Goal: Communication & Community: Answer question/provide support

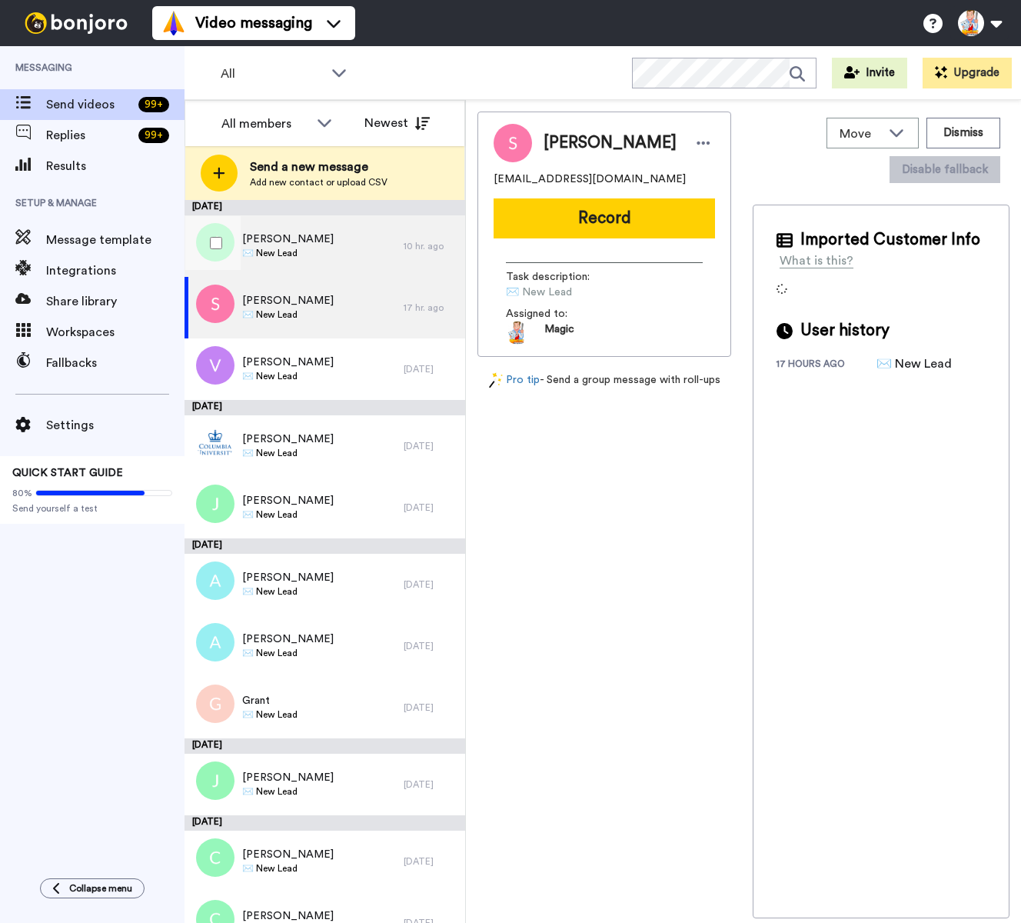
click at [331, 255] on div "Jhuan marrero ✉️ New Lead" at bounding box center [294, 246] width 219 height 62
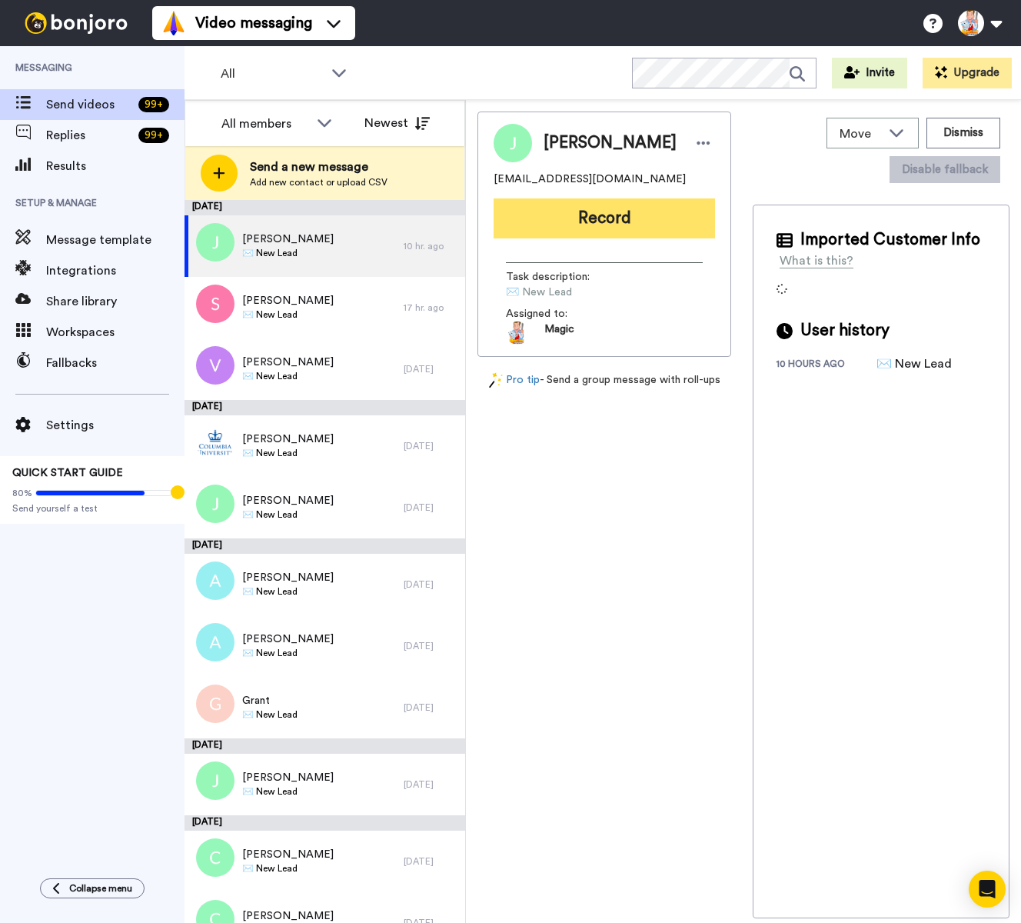
click at [605, 219] on button "Record" at bounding box center [604, 218] width 221 height 40
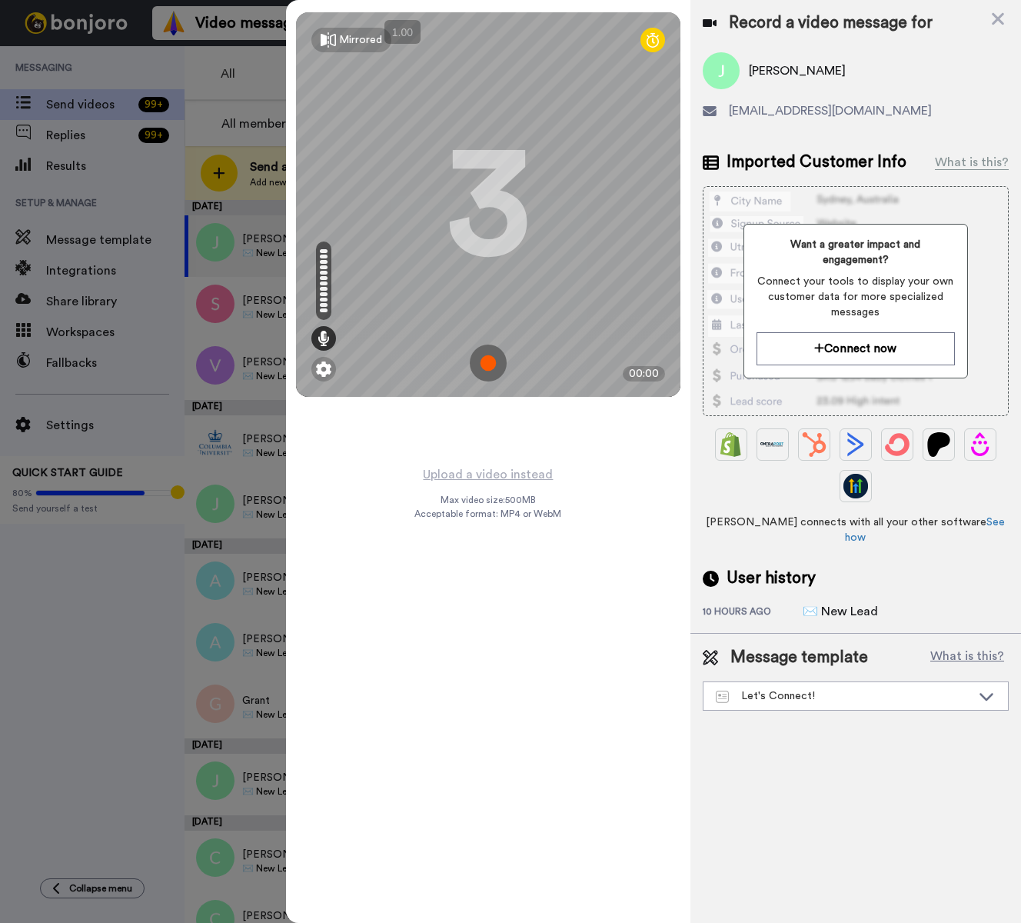
click at [490, 363] on img at bounding box center [488, 363] width 37 height 37
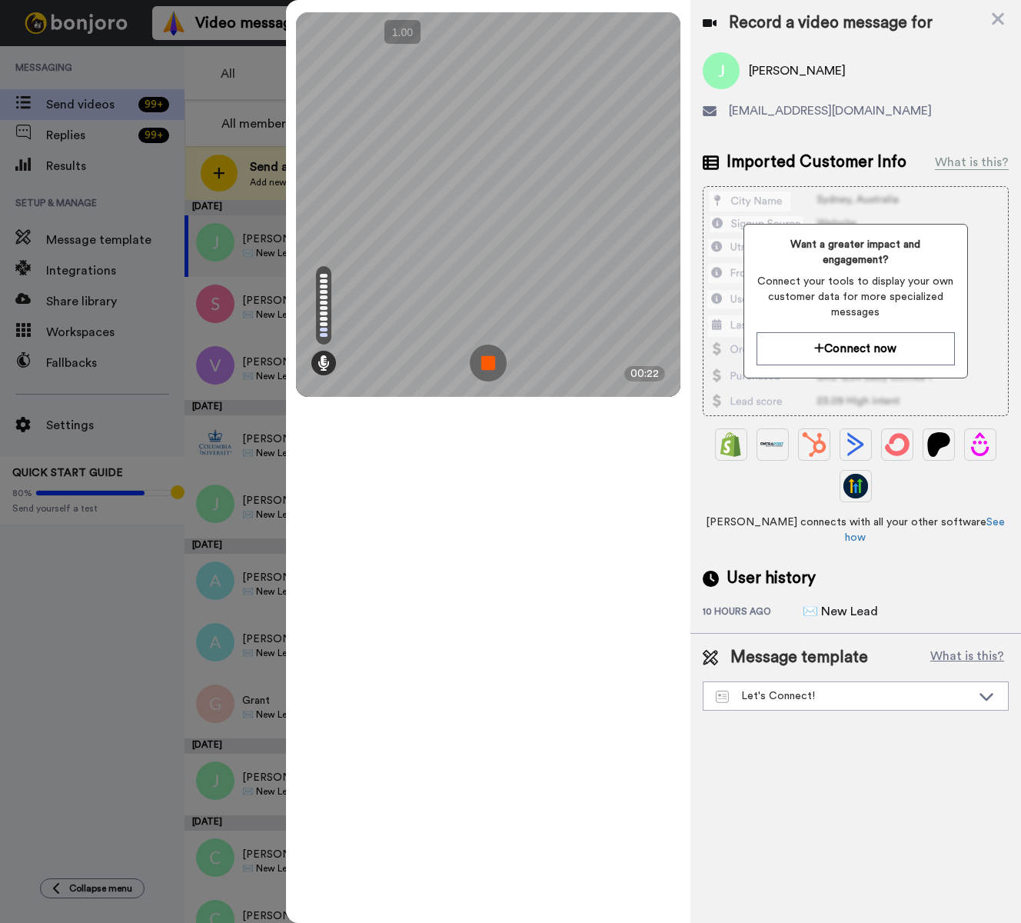
click at [490, 363] on img at bounding box center [488, 363] width 37 height 37
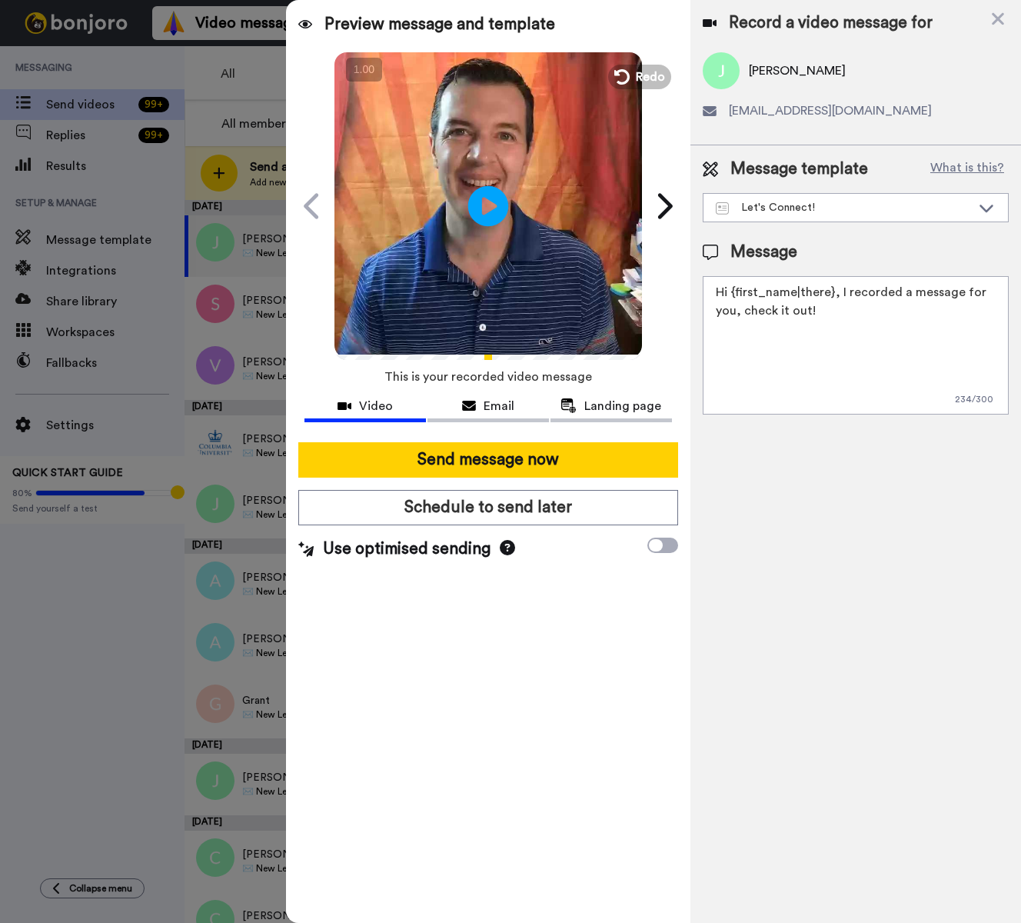
click at [495, 202] on icon at bounding box center [488, 205] width 41 height 41
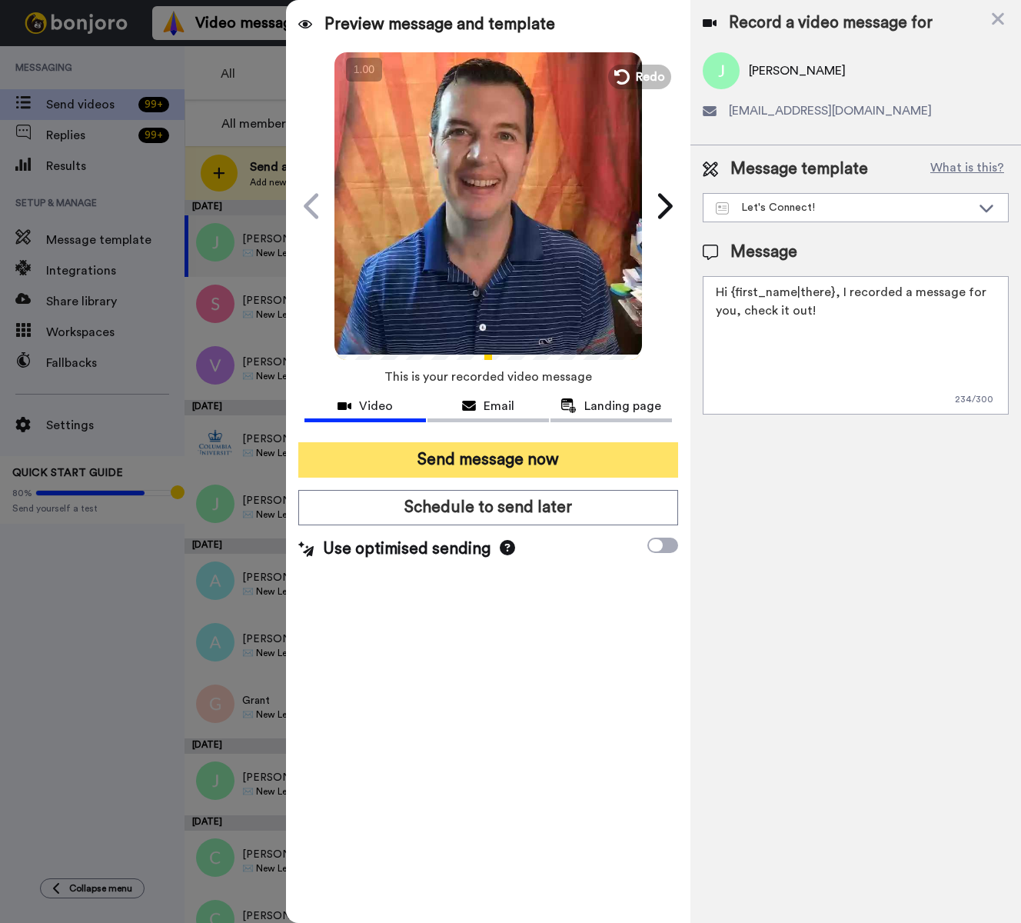
click at [541, 462] on button "Send message now" at bounding box center [488, 459] width 380 height 35
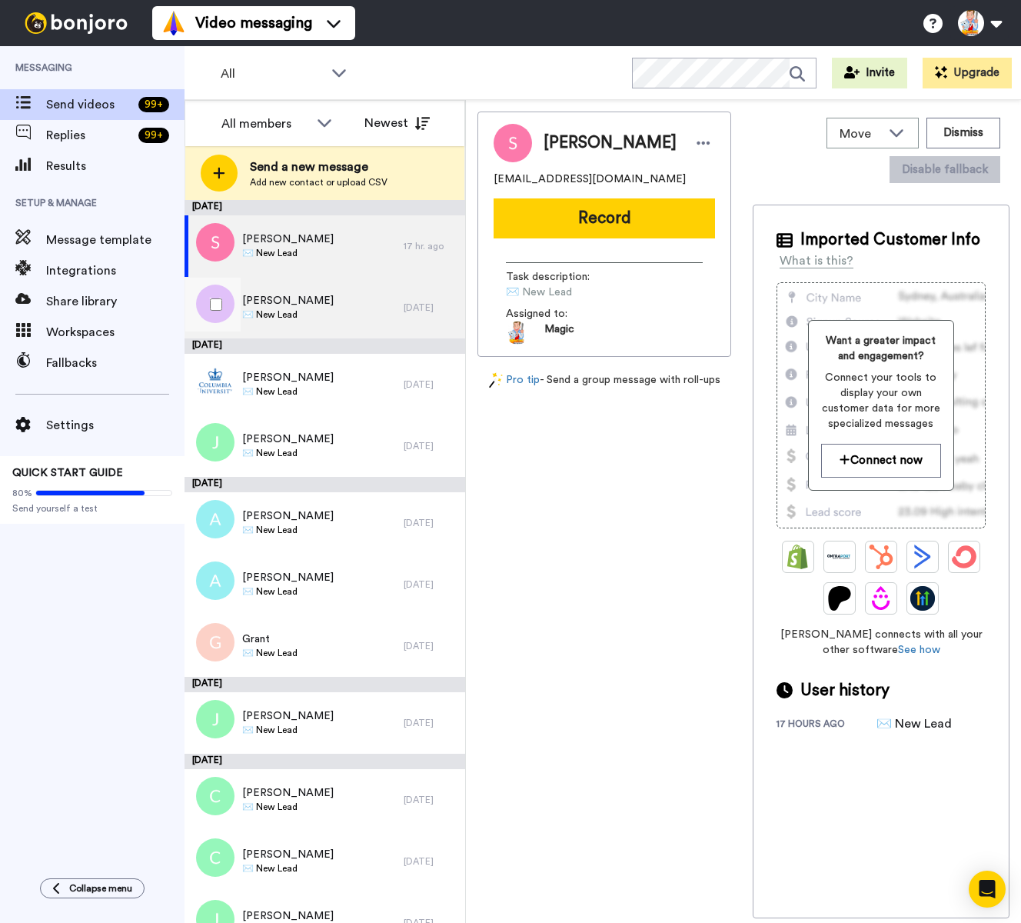
click at [300, 308] on span "✉️ New Lead" at bounding box center [288, 314] width 92 height 12
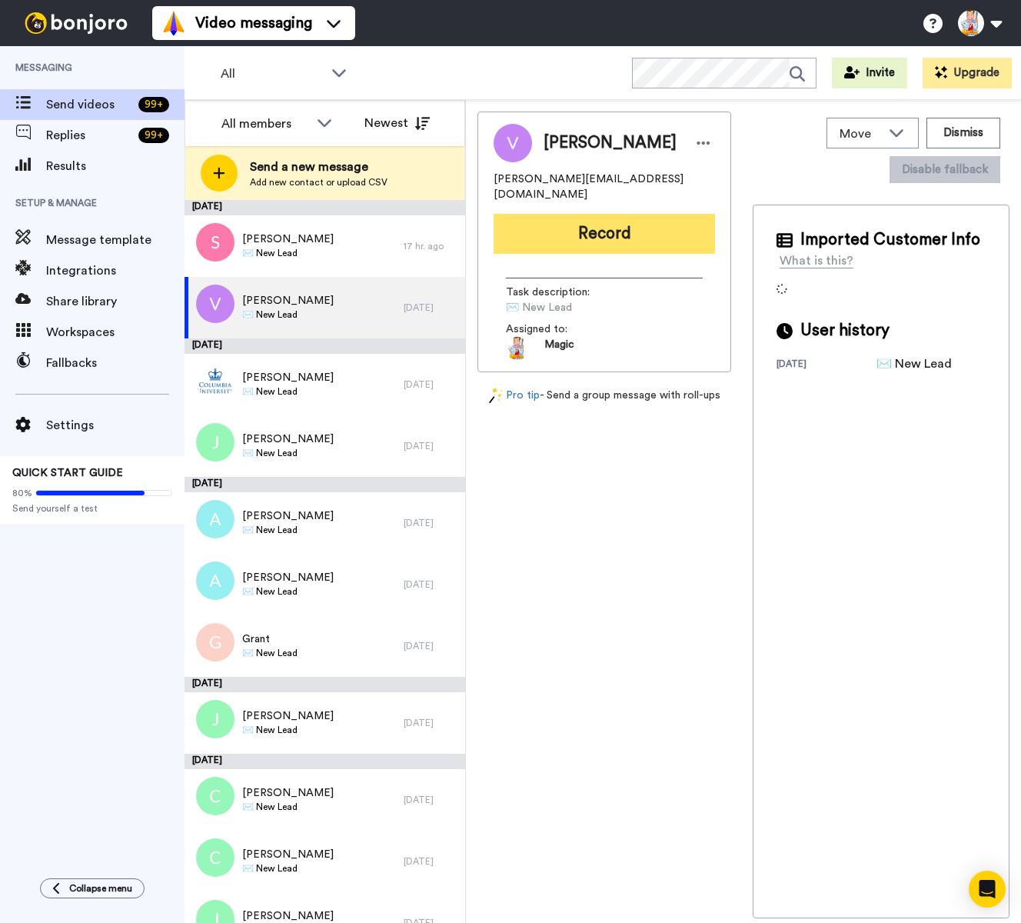
click at [600, 221] on button "Record" at bounding box center [604, 234] width 221 height 40
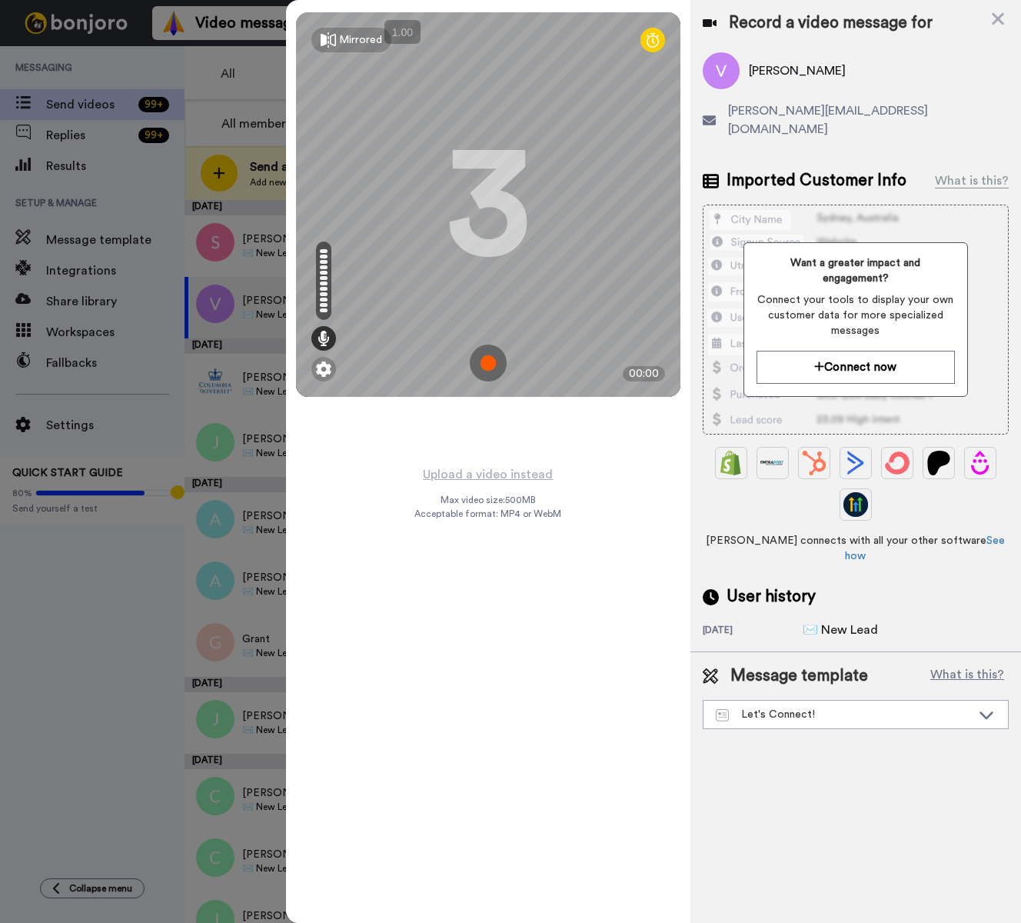
click at [484, 364] on img at bounding box center [488, 363] width 37 height 37
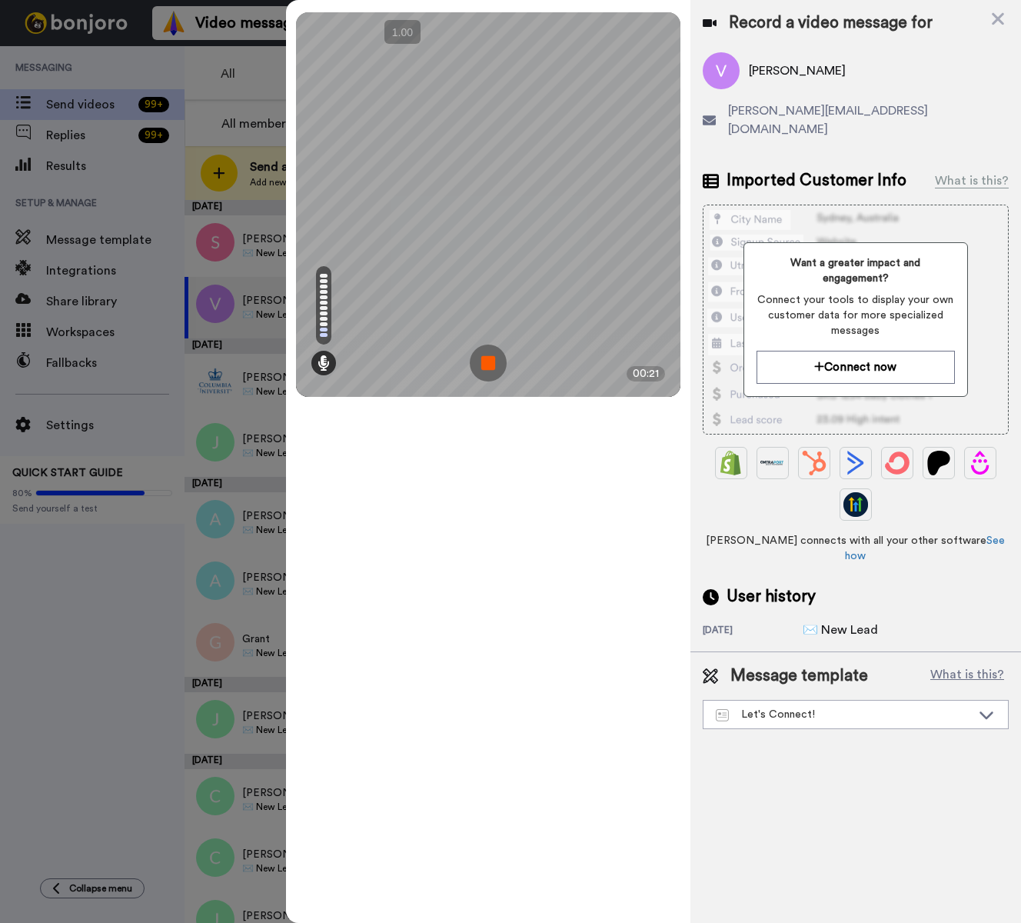
click at [484, 364] on img at bounding box center [488, 363] width 37 height 37
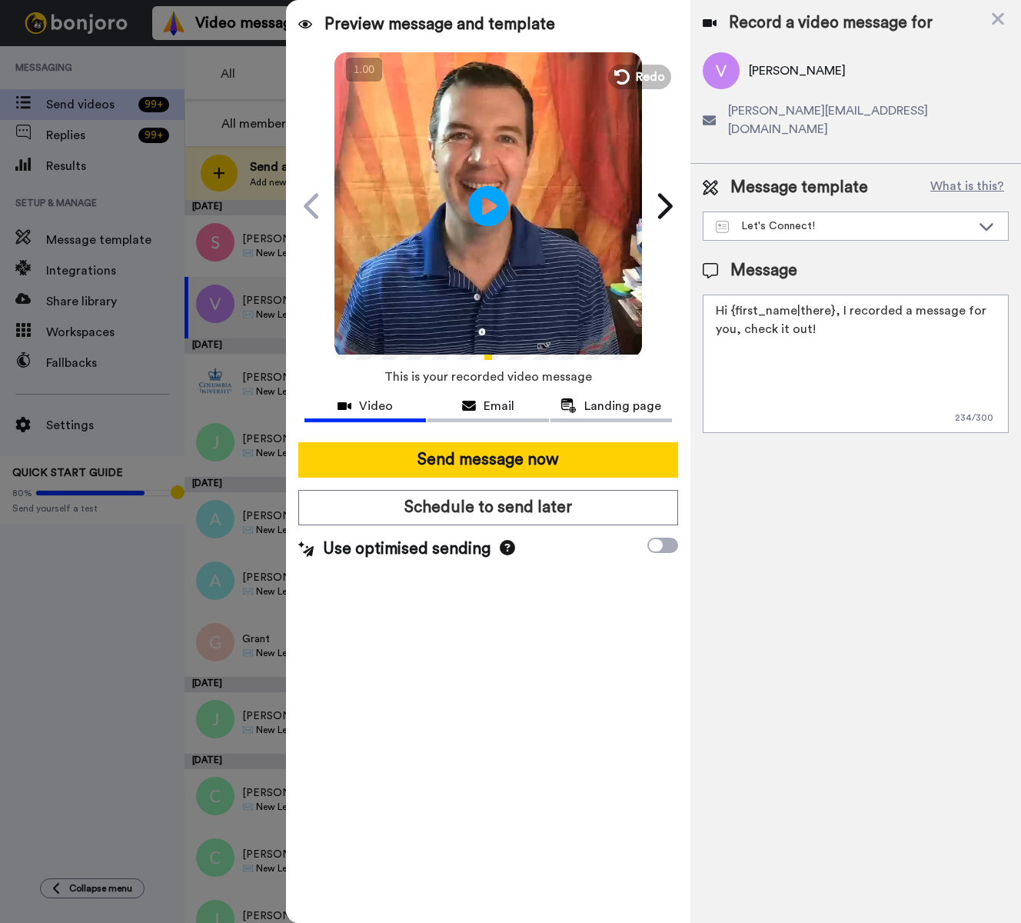
click at [482, 199] on icon "Play/Pause" at bounding box center [488, 205] width 41 height 73
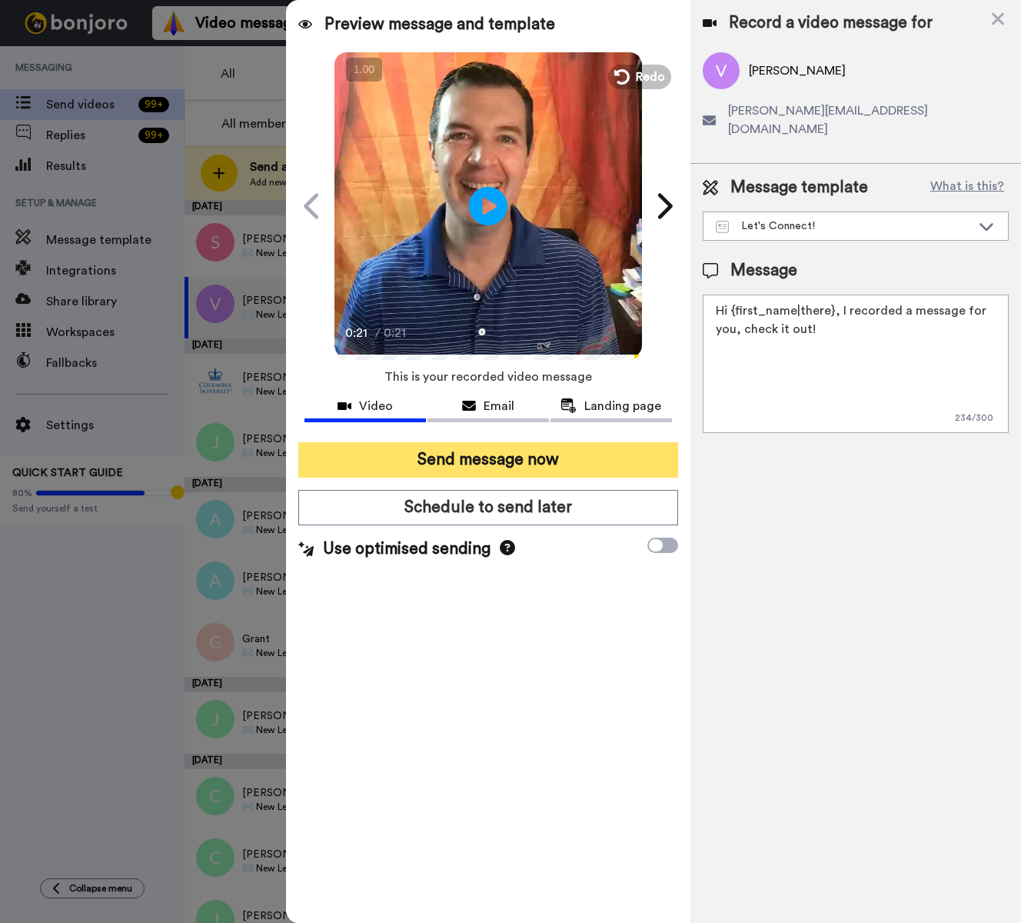
click at [573, 458] on button "Send message now" at bounding box center [488, 459] width 380 height 35
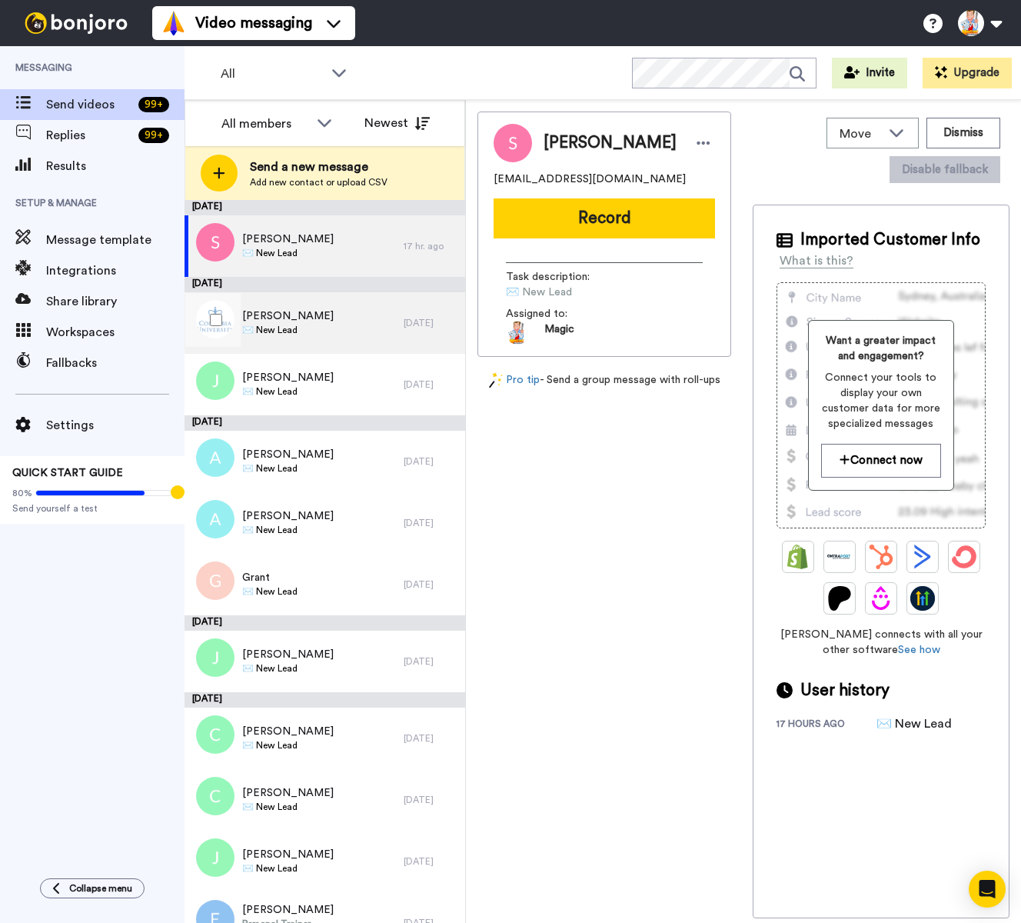
click at [335, 323] on div "Mika Tal ✉️ New Lead" at bounding box center [294, 323] width 219 height 62
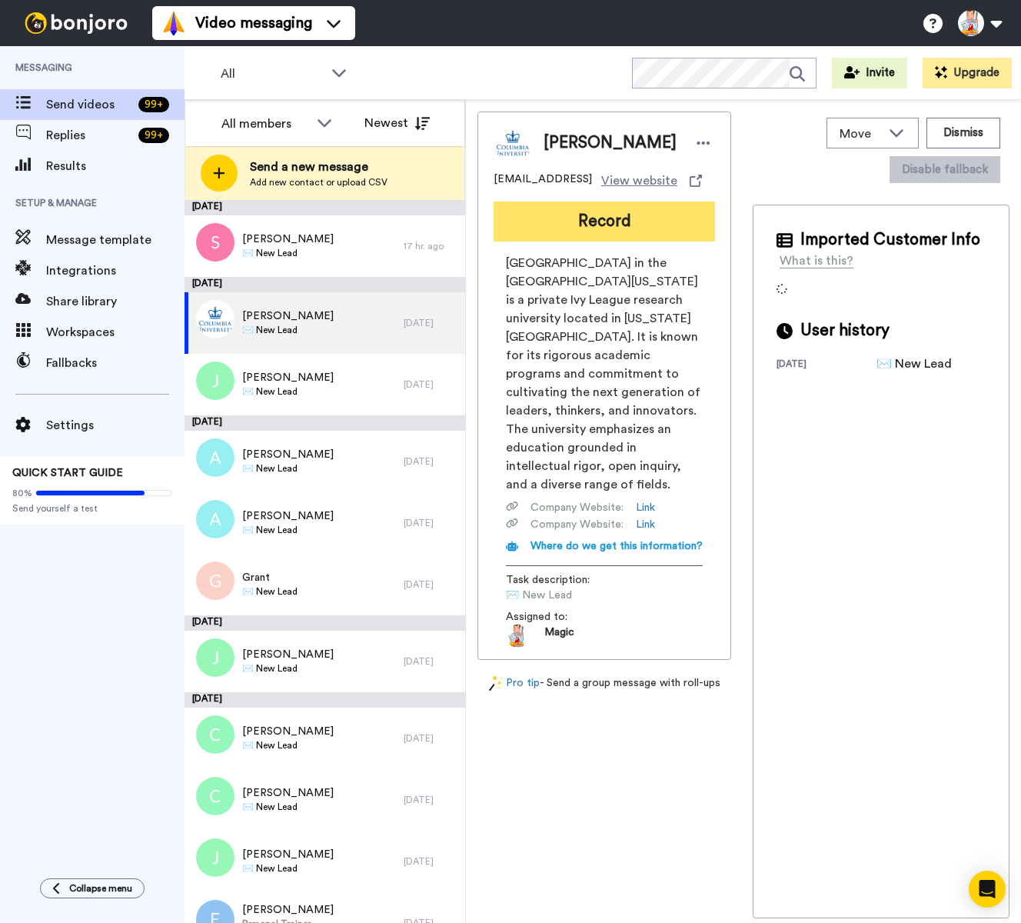
click at [582, 235] on button "Record" at bounding box center [604, 221] width 221 height 40
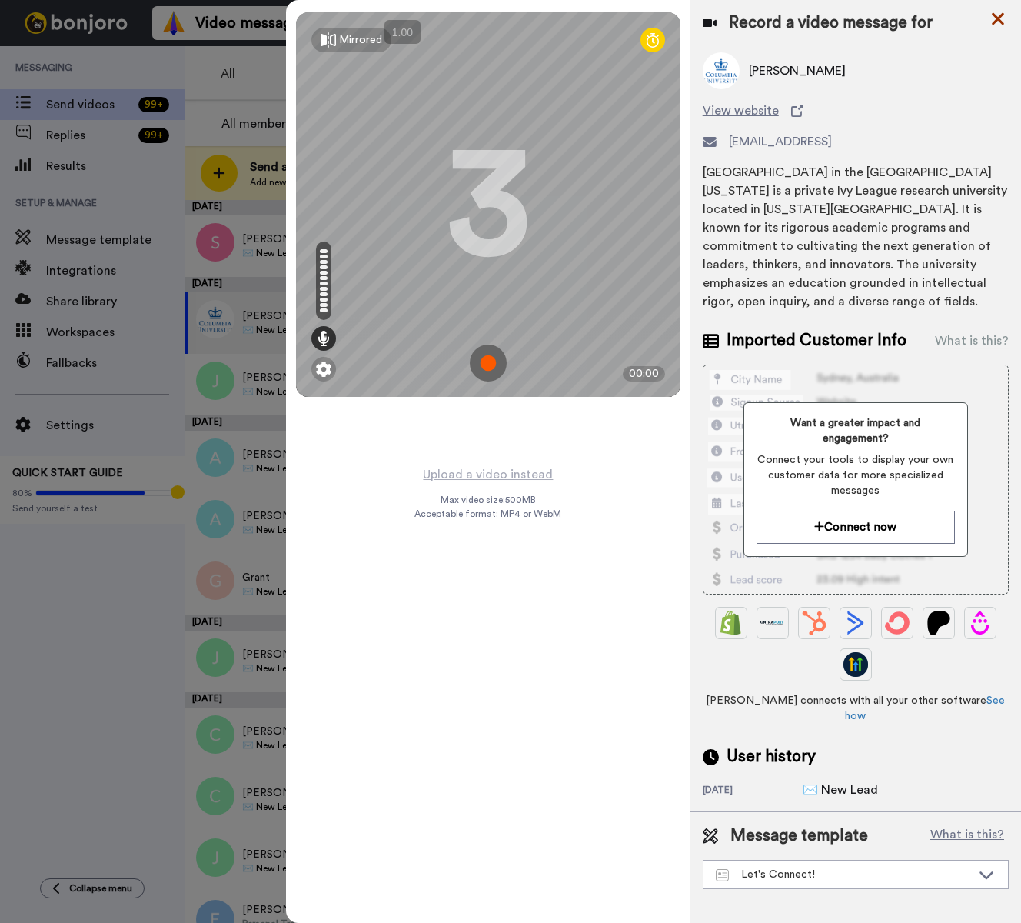
click at [998, 18] on icon at bounding box center [998, 19] width 12 height 12
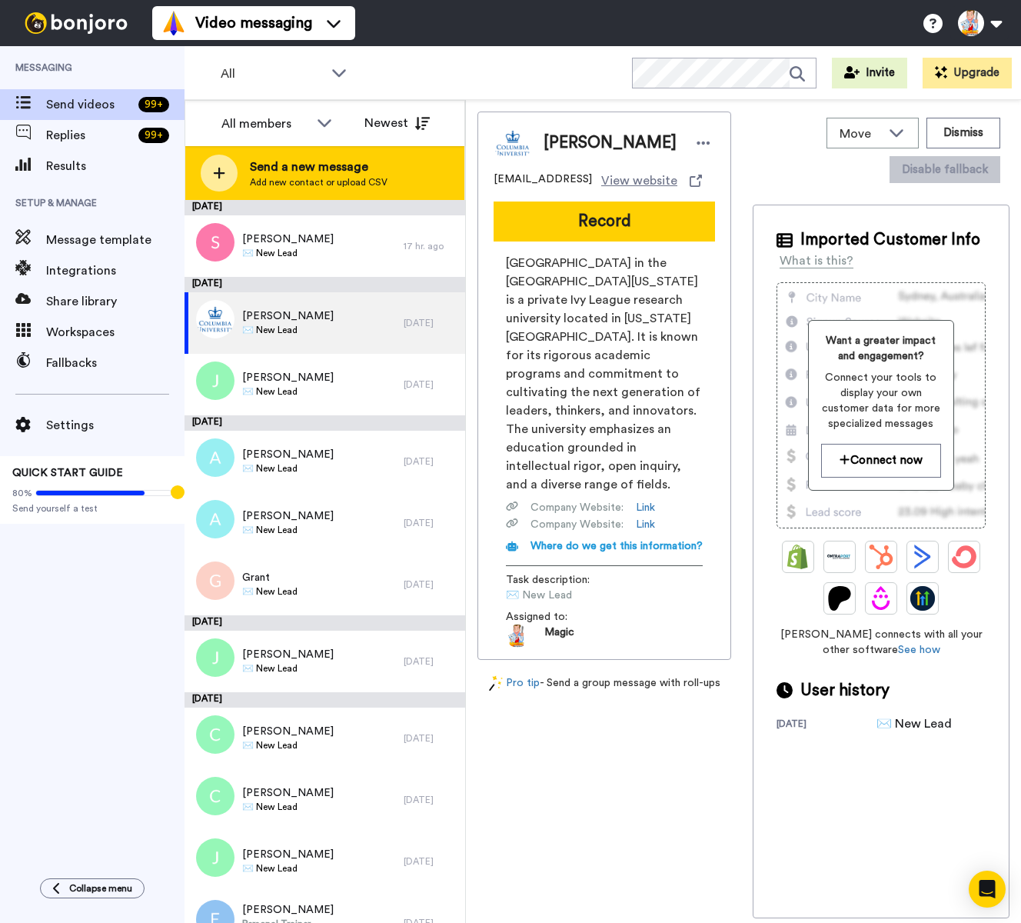
click at [275, 174] on span "Send a new message" at bounding box center [319, 167] width 138 height 18
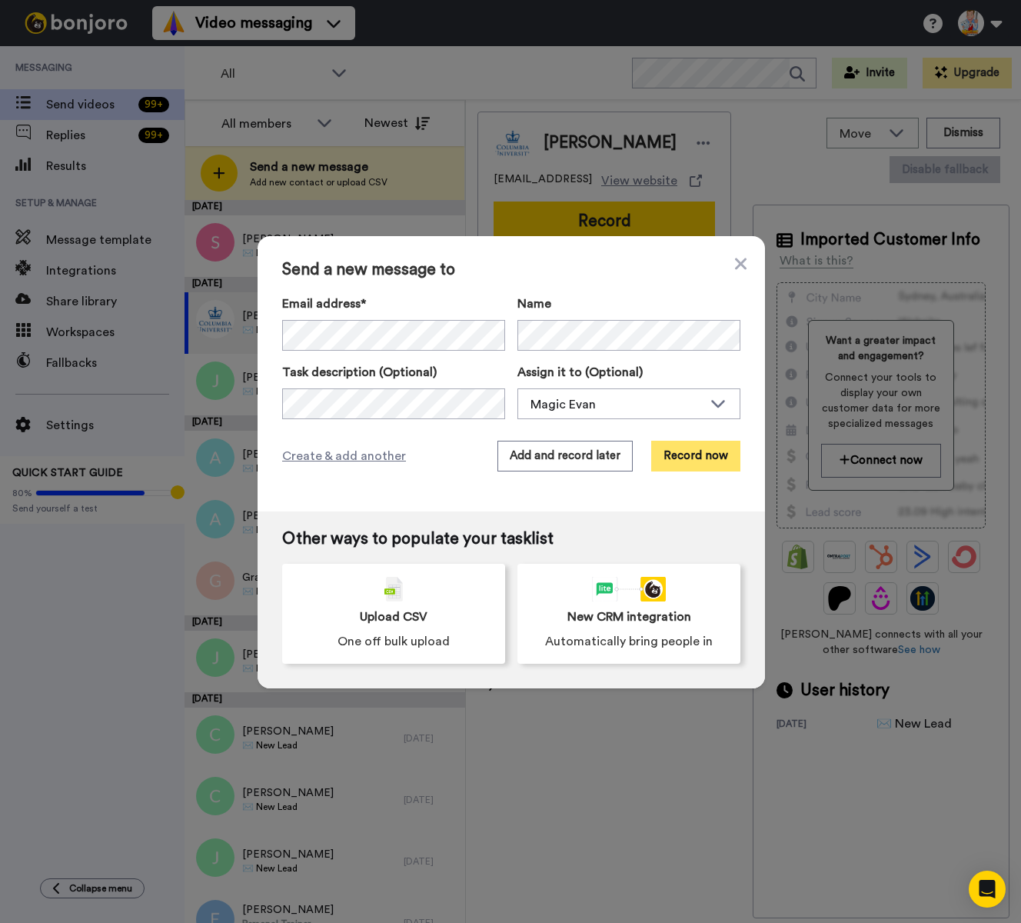
click at [702, 461] on button "Record now" at bounding box center [695, 456] width 89 height 31
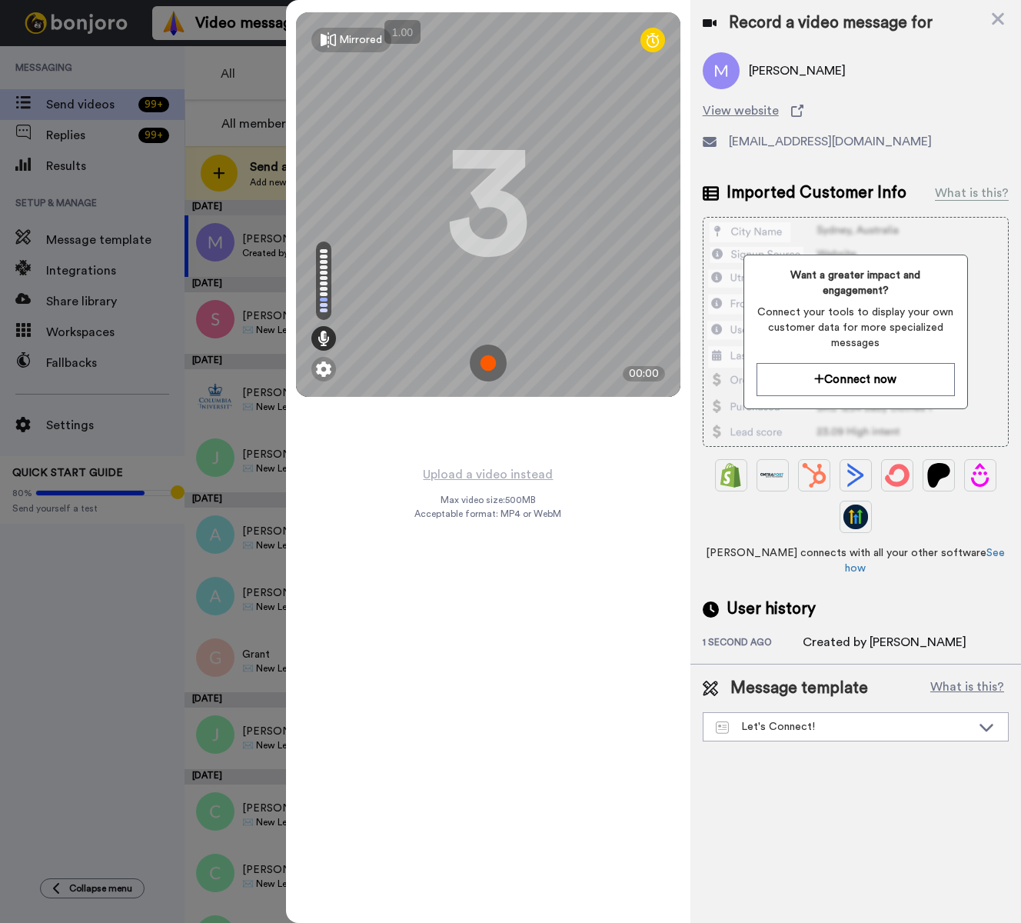
click at [488, 363] on img at bounding box center [488, 363] width 37 height 37
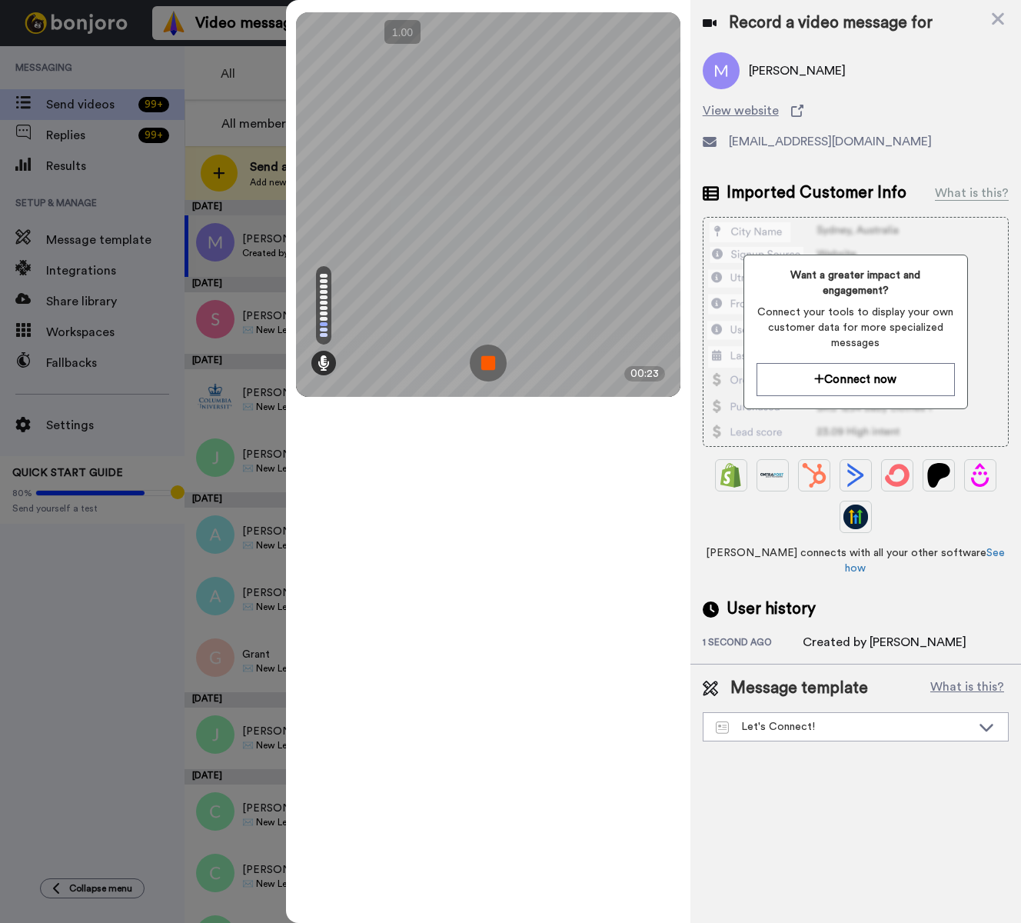
click at [488, 363] on img at bounding box center [488, 363] width 37 height 37
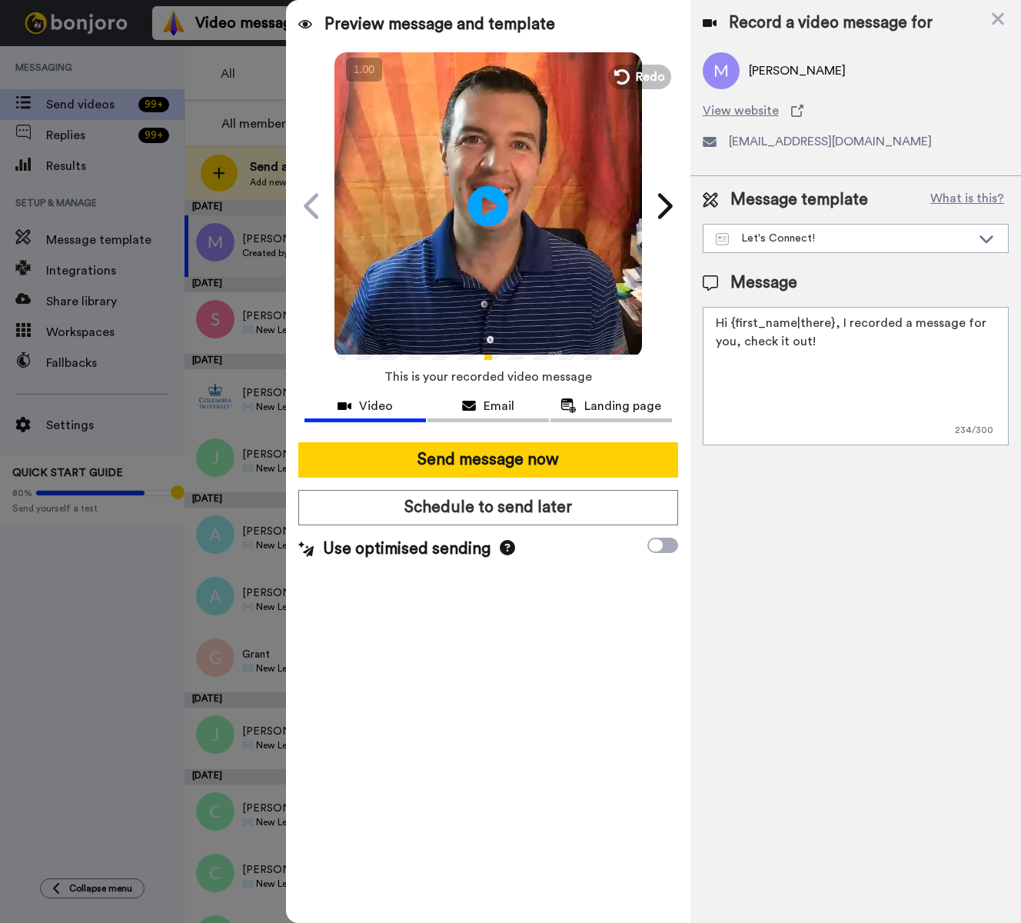
click at [490, 195] on icon at bounding box center [488, 205] width 41 height 41
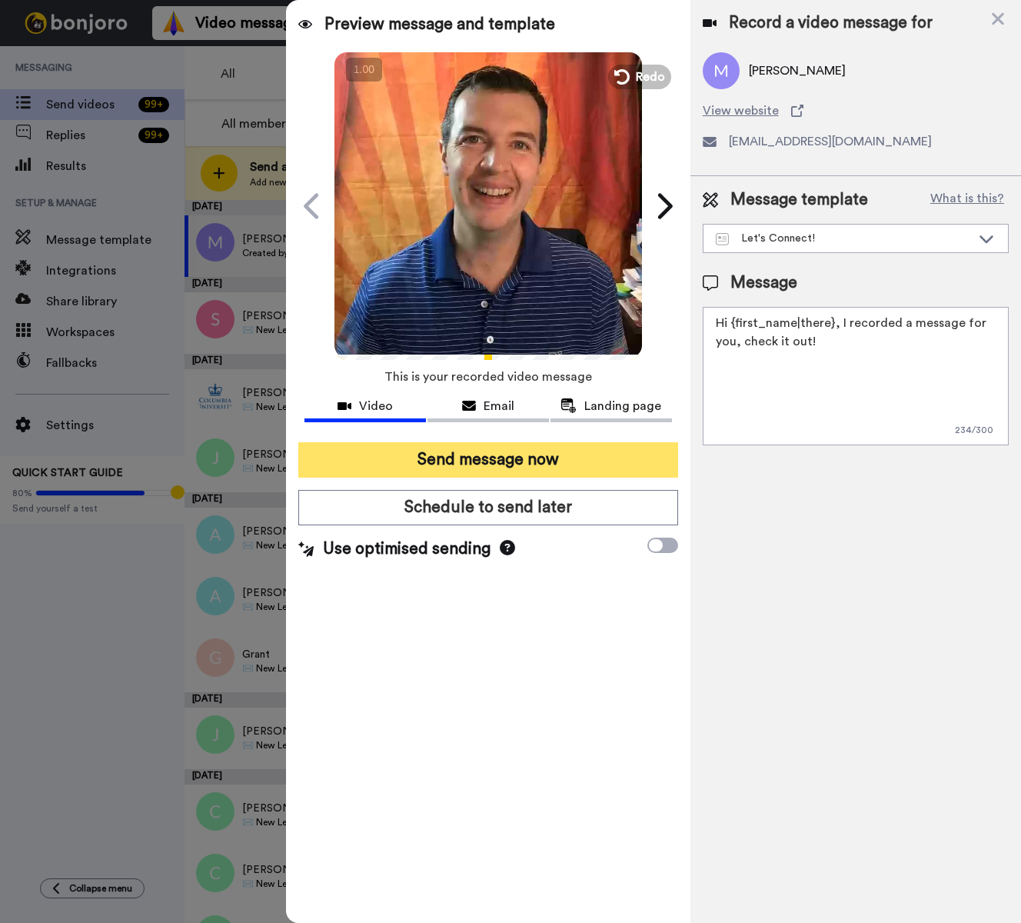
click at [558, 462] on button "Send message now" at bounding box center [488, 459] width 380 height 35
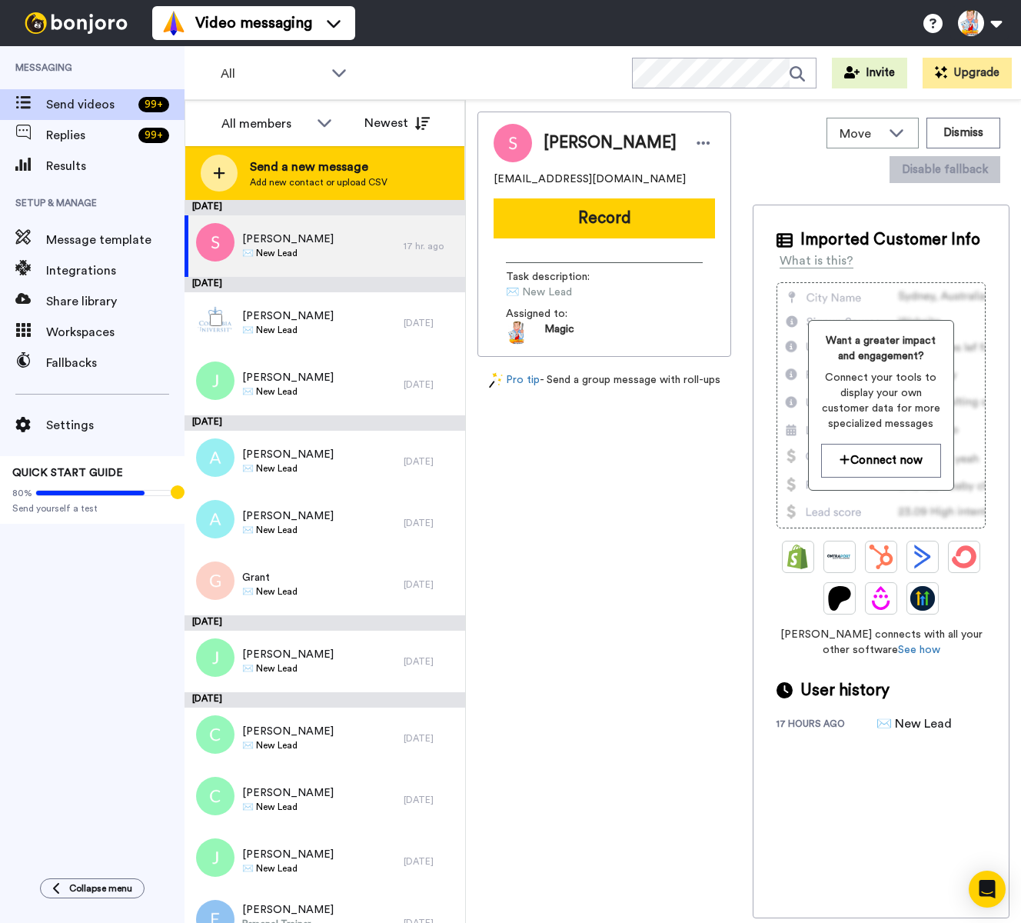
scroll to position [1, 0]
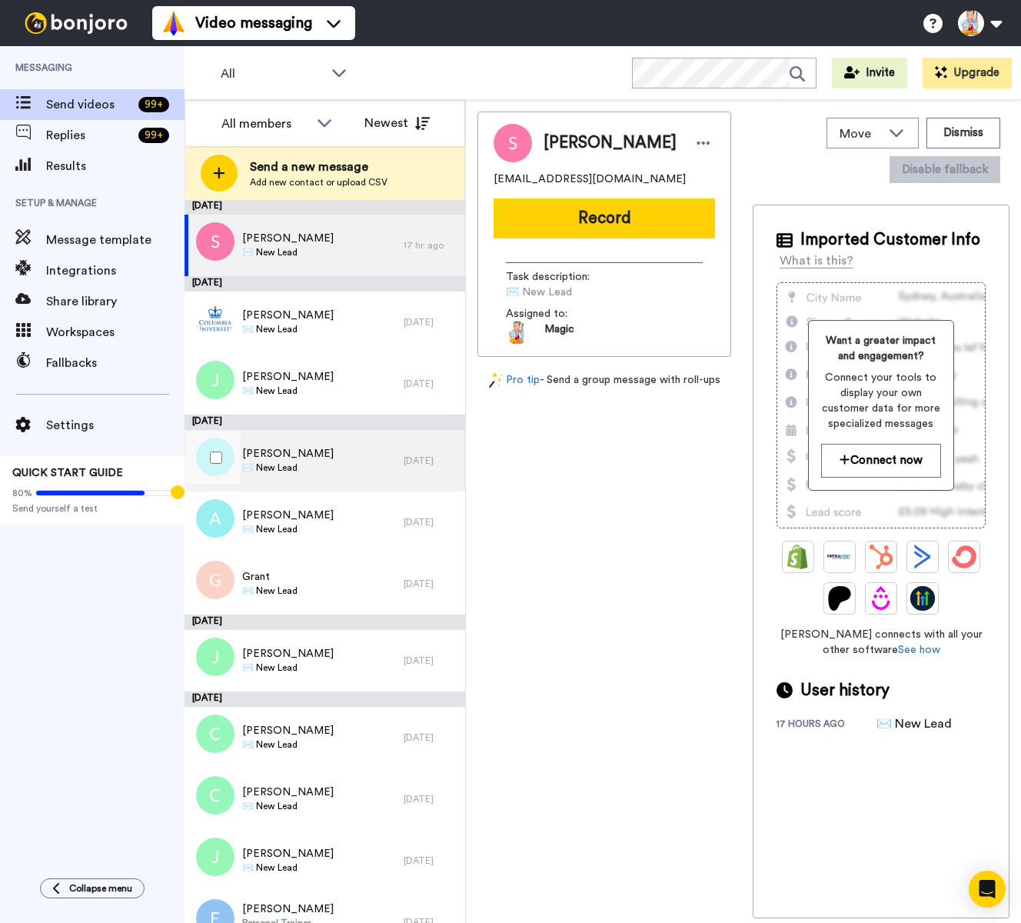
click at [311, 464] on div "Alison ✉️ New Lead" at bounding box center [294, 461] width 219 height 62
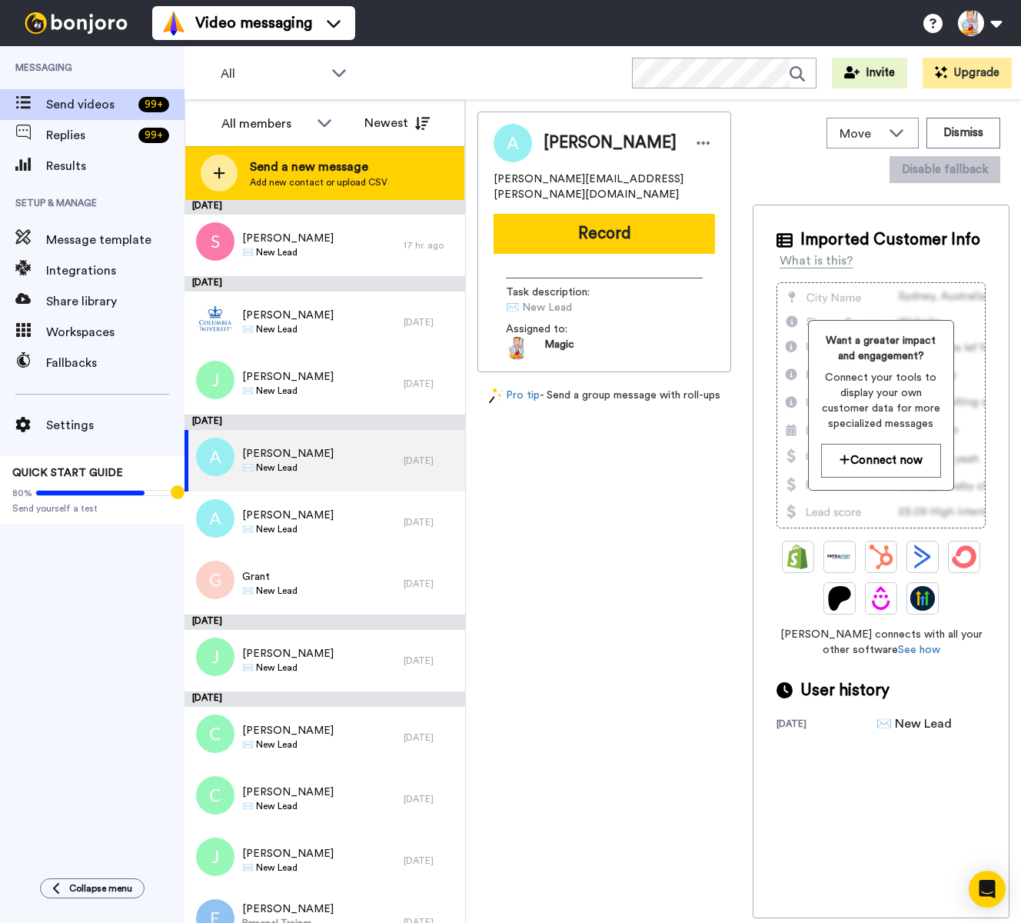
click at [291, 178] on span "Add new contact or upload CSV" at bounding box center [319, 182] width 138 height 12
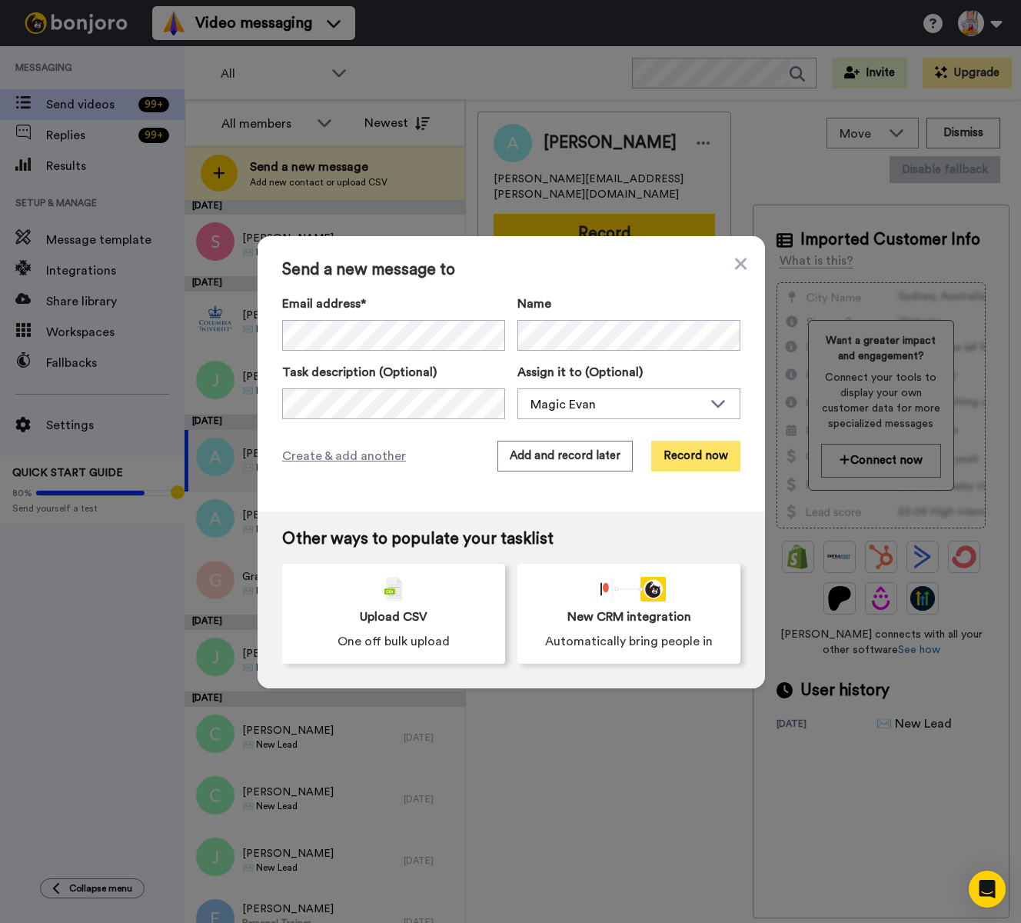
click at [691, 459] on button "Record now" at bounding box center [695, 456] width 89 height 31
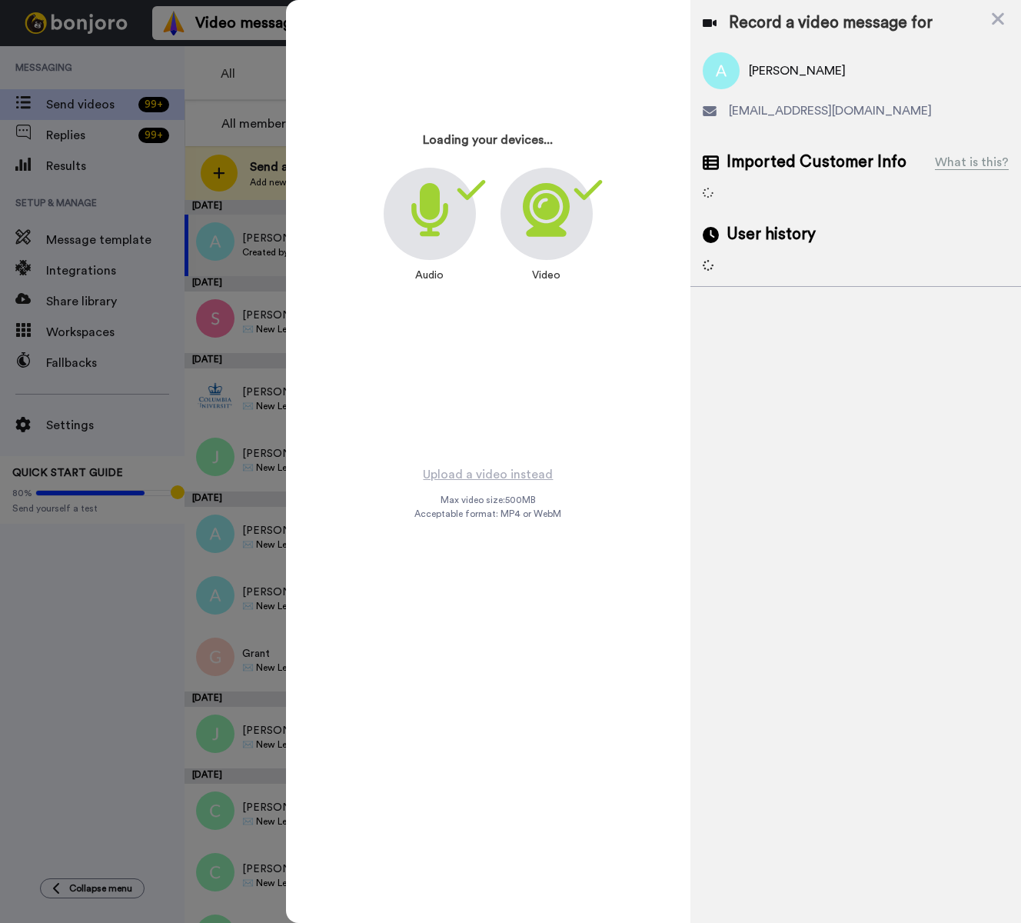
scroll to position [78, 0]
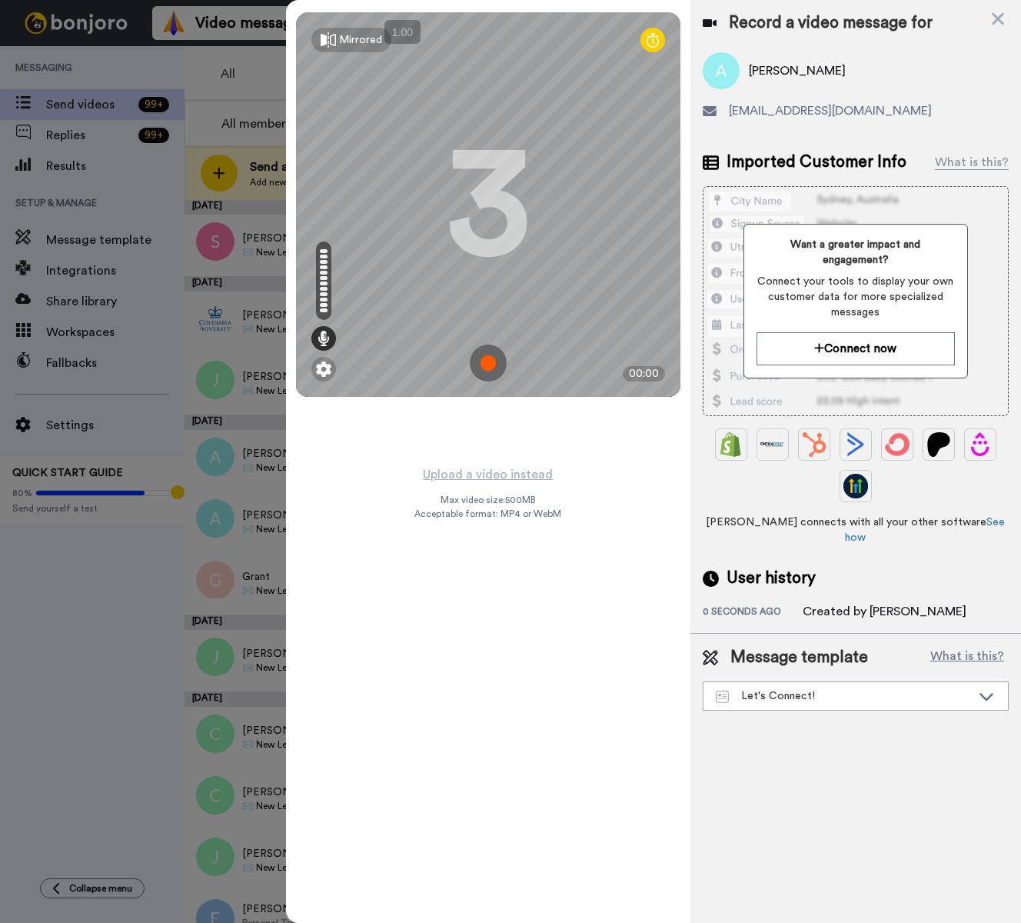
click at [489, 363] on img at bounding box center [488, 363] width 37 height 37
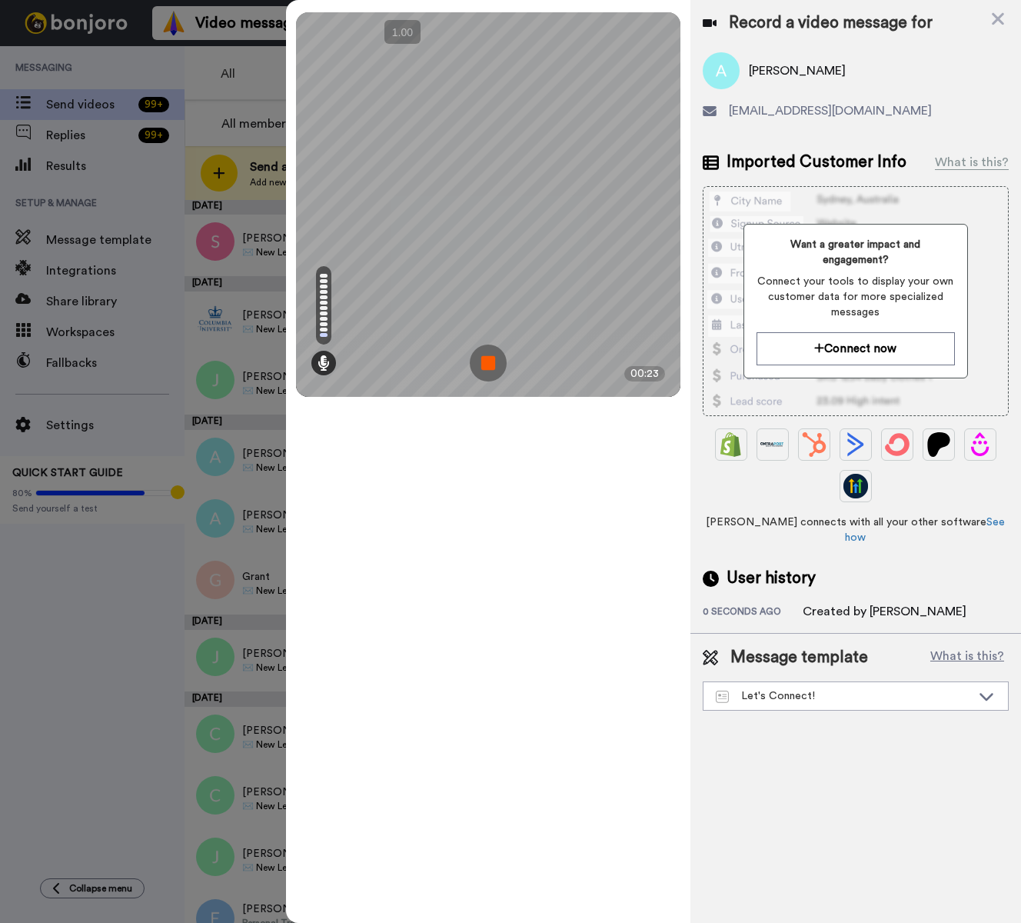
click at [489, 363] on img at bounding box center [488, 363] width 37 height 37
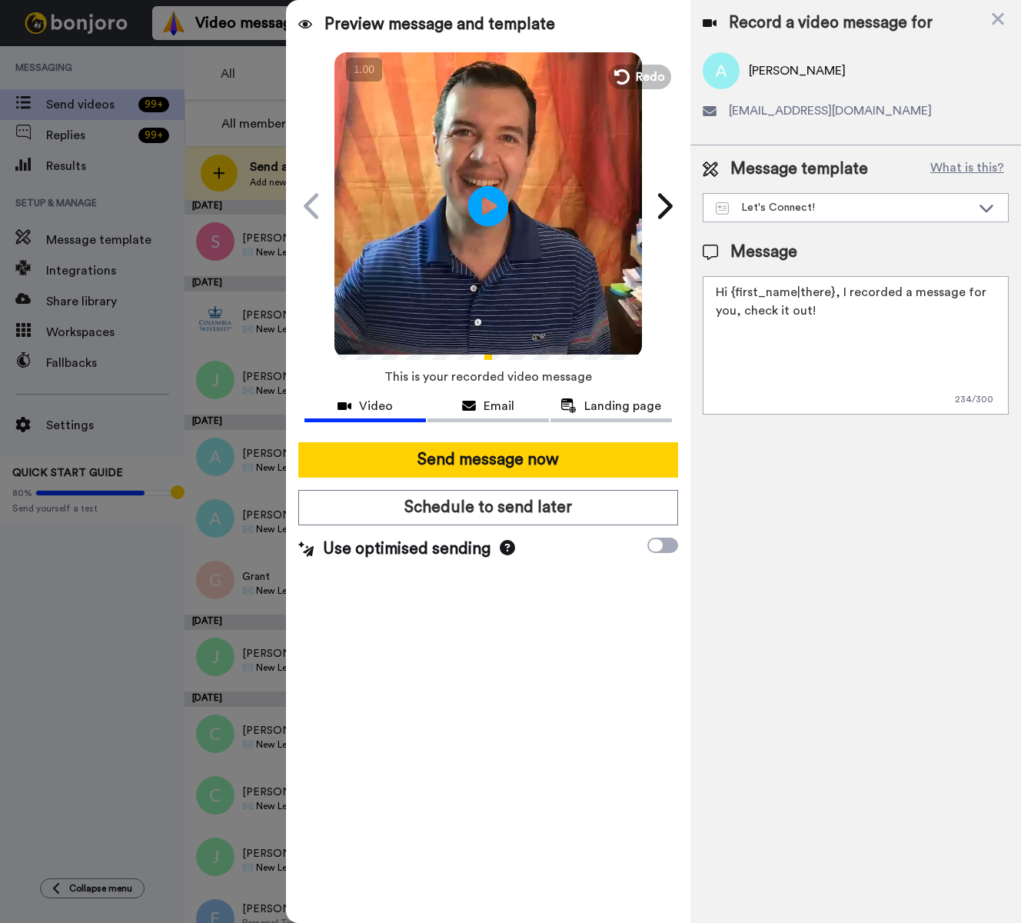
click at [489, 201] on icon "Play/Pause" at bounding box center [488, 205] width 41 height 73
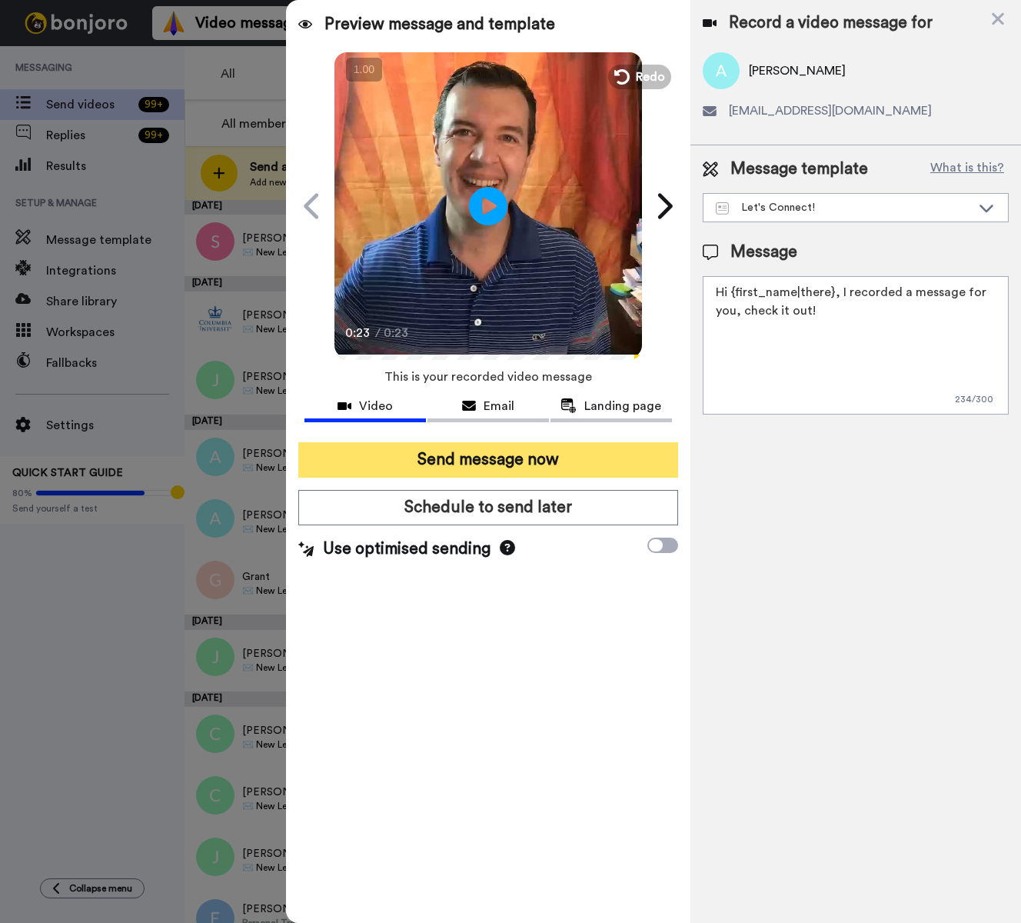
click at [515, 455] on button "Send message now" at bounding box center [488, 459] width 380 height 35
